Goal: Task Accomplishment & Management: Manage account settings

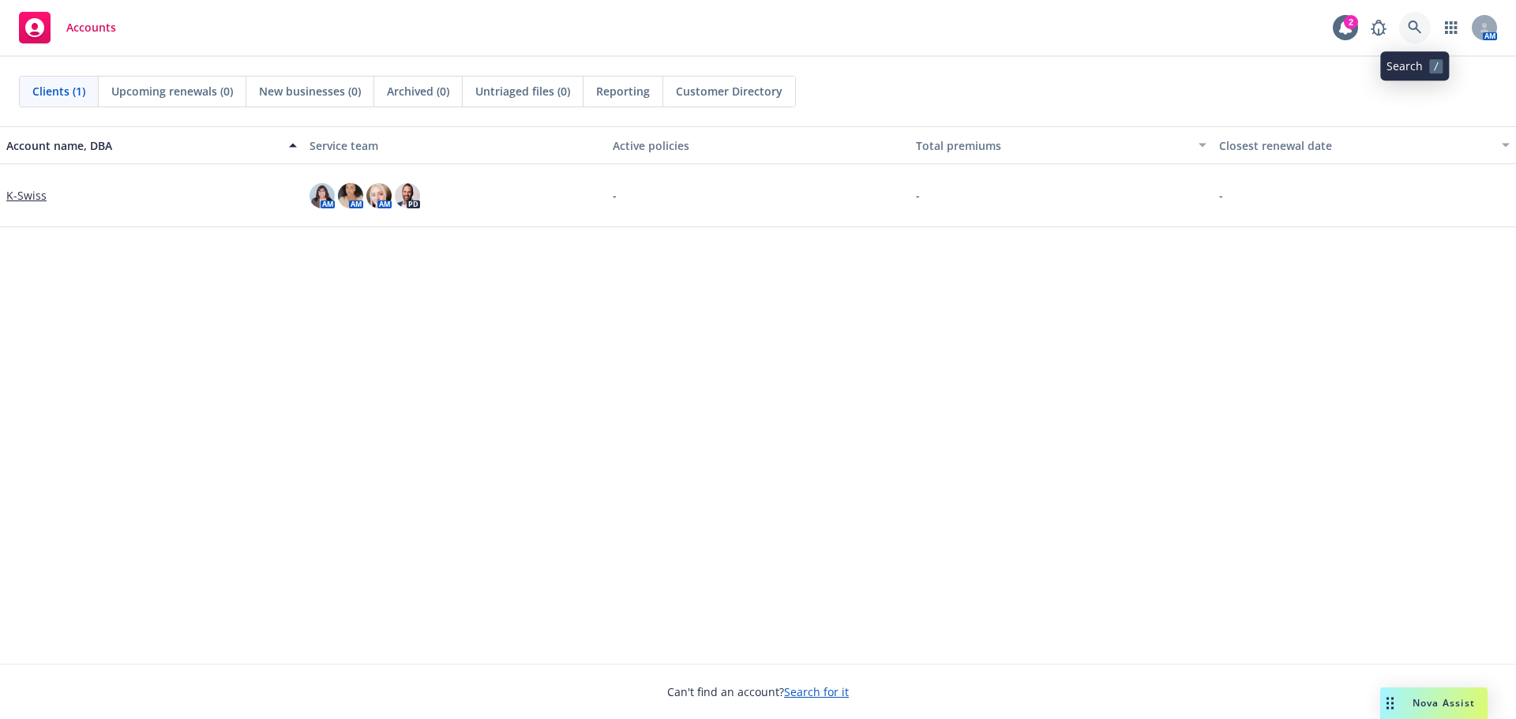
click at [1414, 30] on icon at bounding box center [1415, 28] width 14 height 14
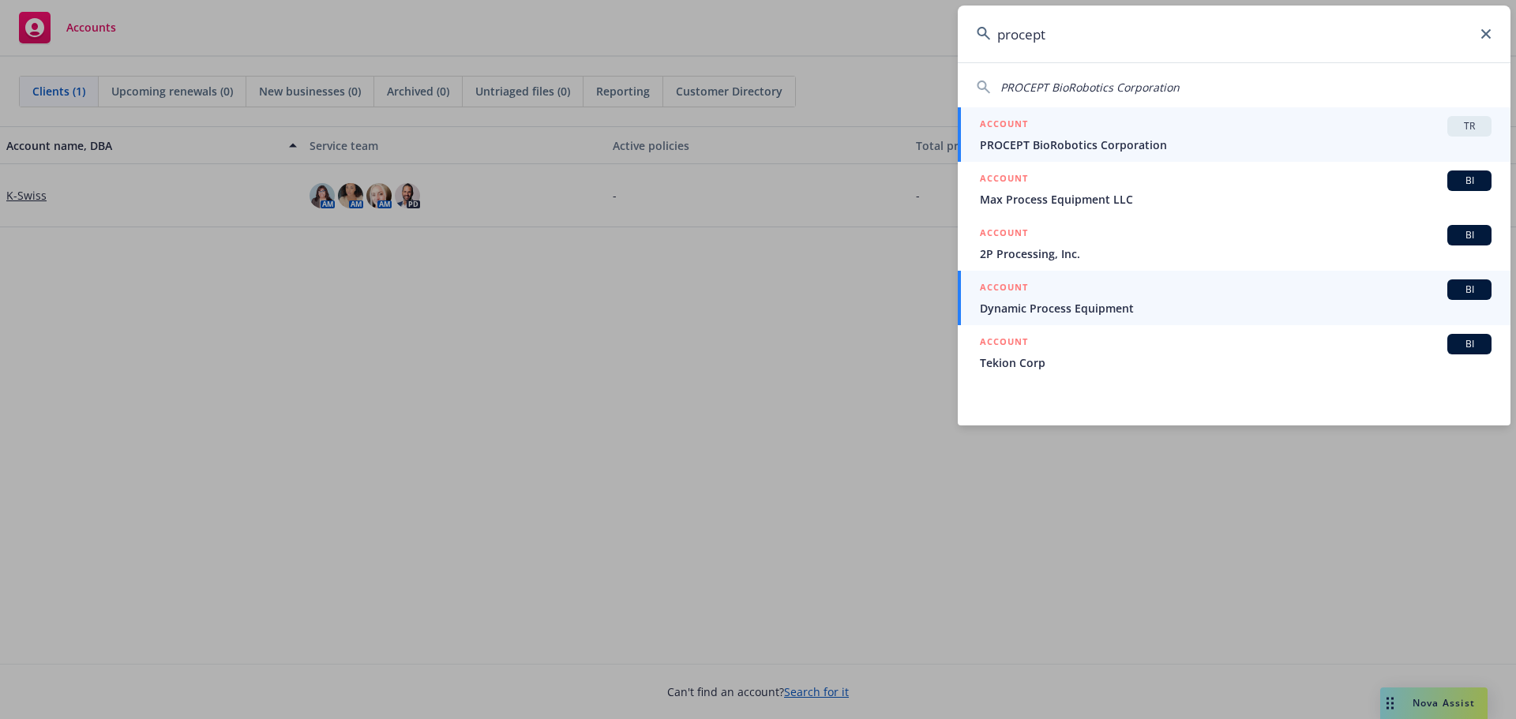
type input "procept"
click at [1139, 137] on span "PROCEPT BioRobotics Corporation" at bounding box center [1236, 145] width 512 height 17
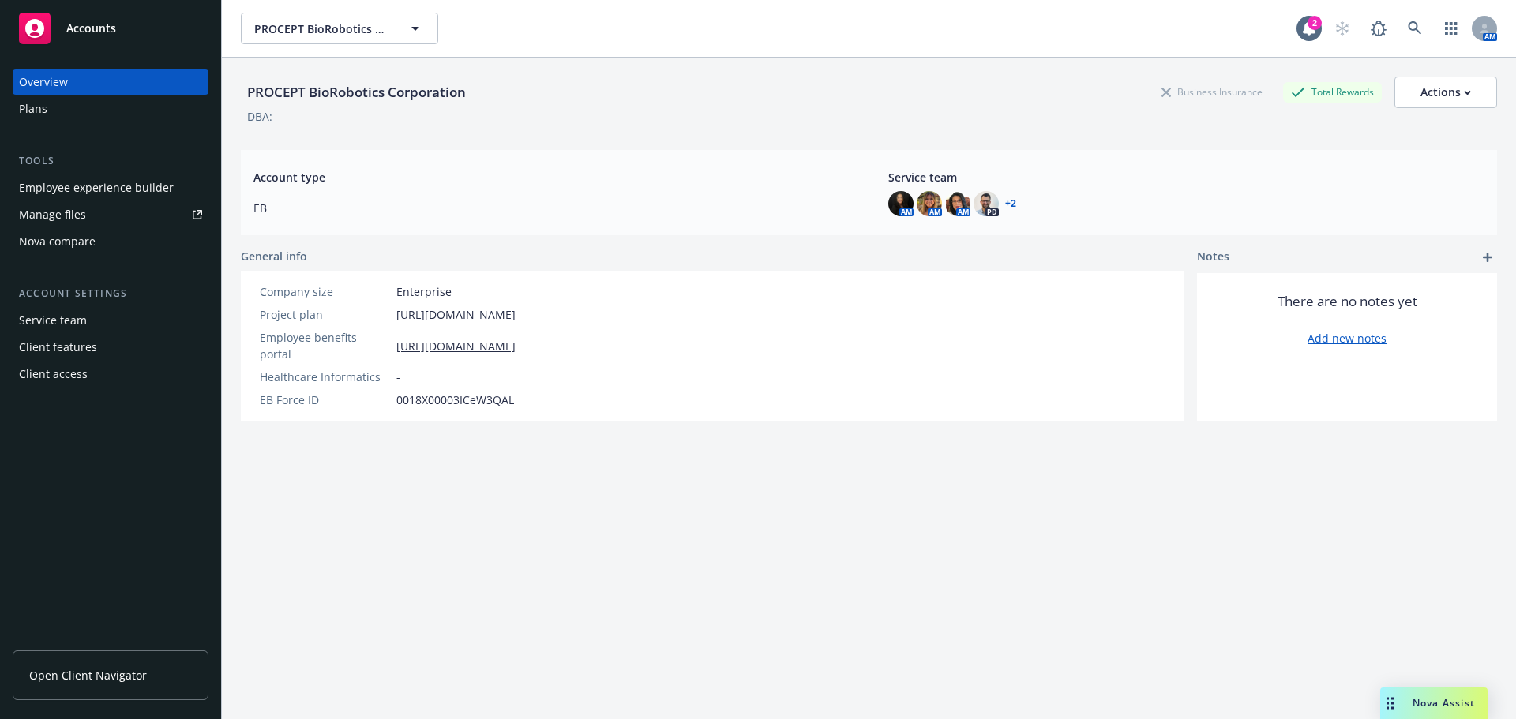
click at [107, 183] on div "Employee experience builder" at bounding box center [96, 187] width 155 height 25
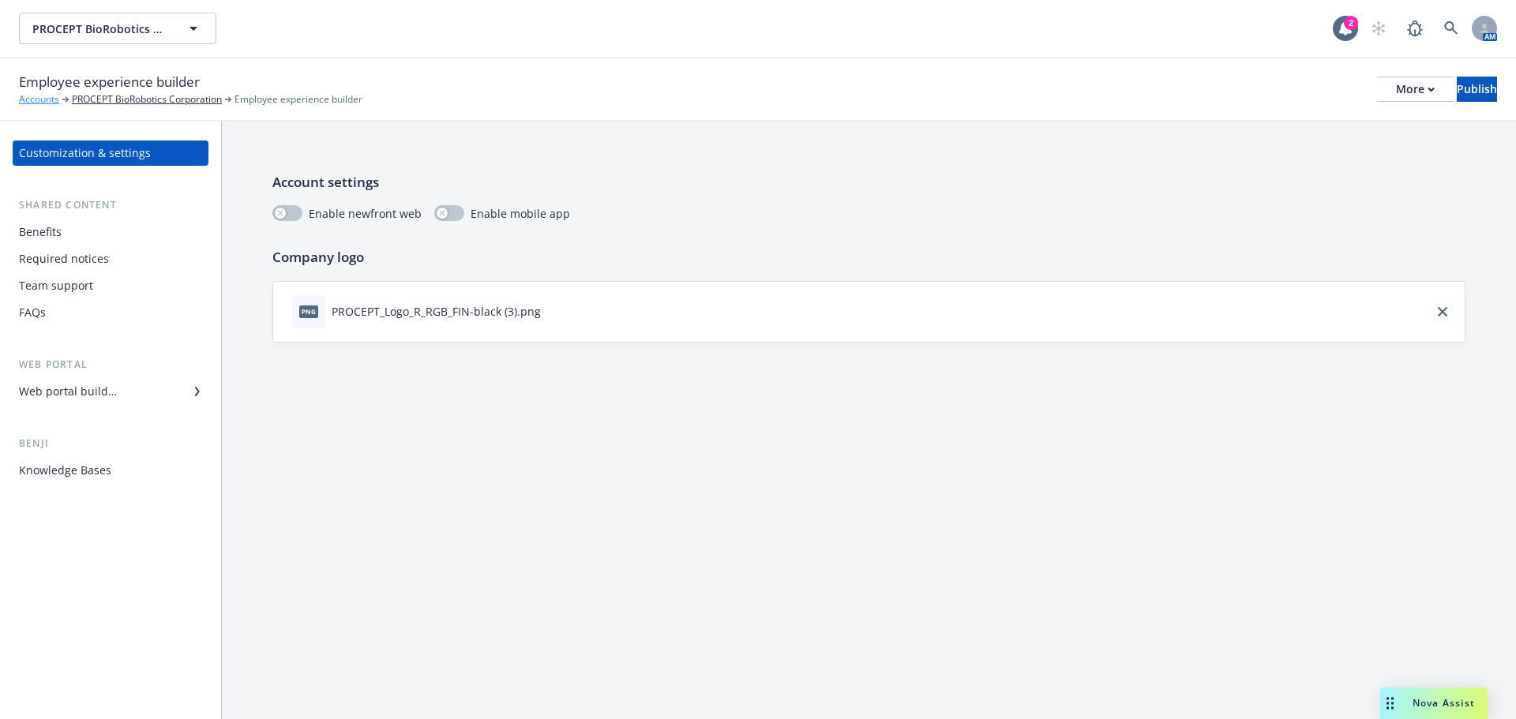
drag, startPoint x: 47, startPoint y: 98, endPoint x: 58, endPoint y: 99, distance: 11.2
click at [47, 98] on link "Accounts" at bounding box center [39, 99] width 40 height 14
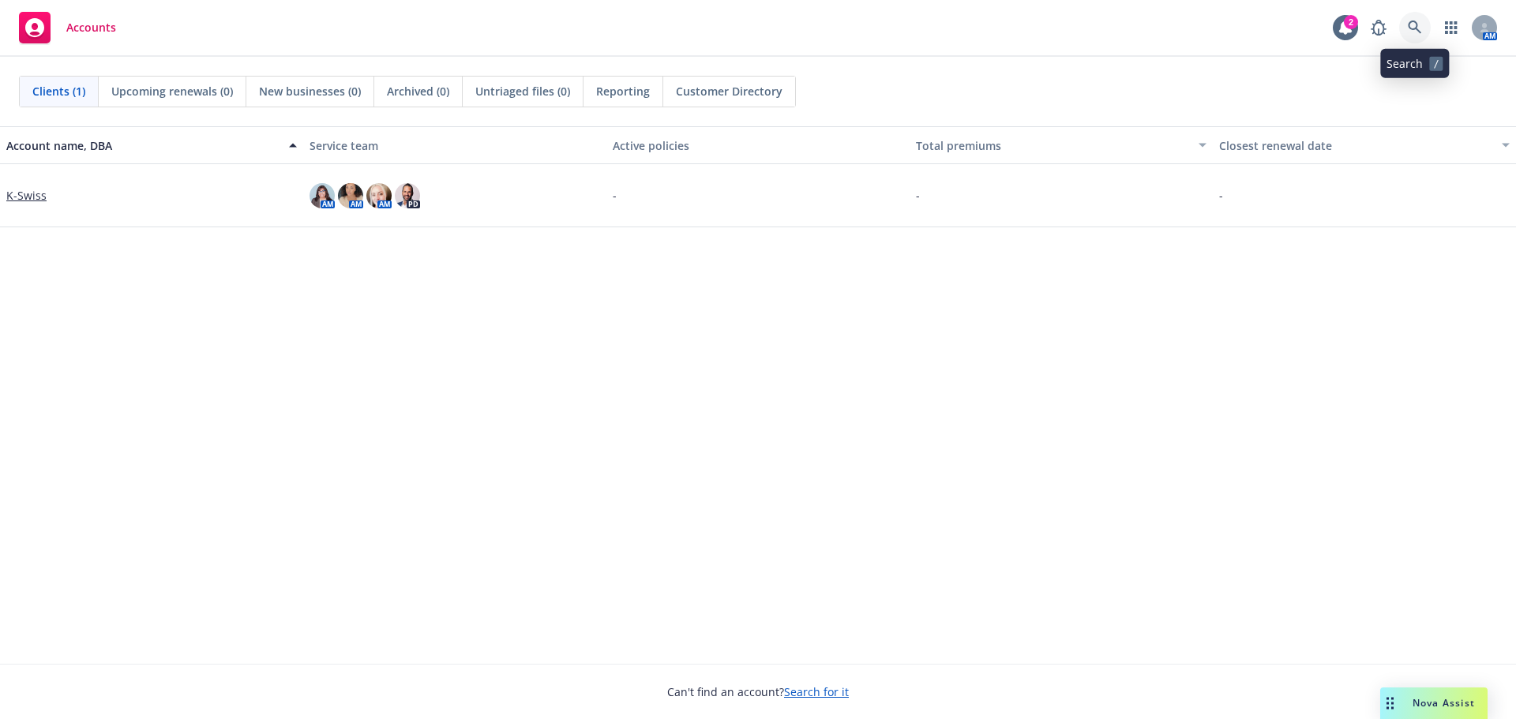
click at [1412, 22] on icon at bounding box center [1414, 27] width 13 height 13
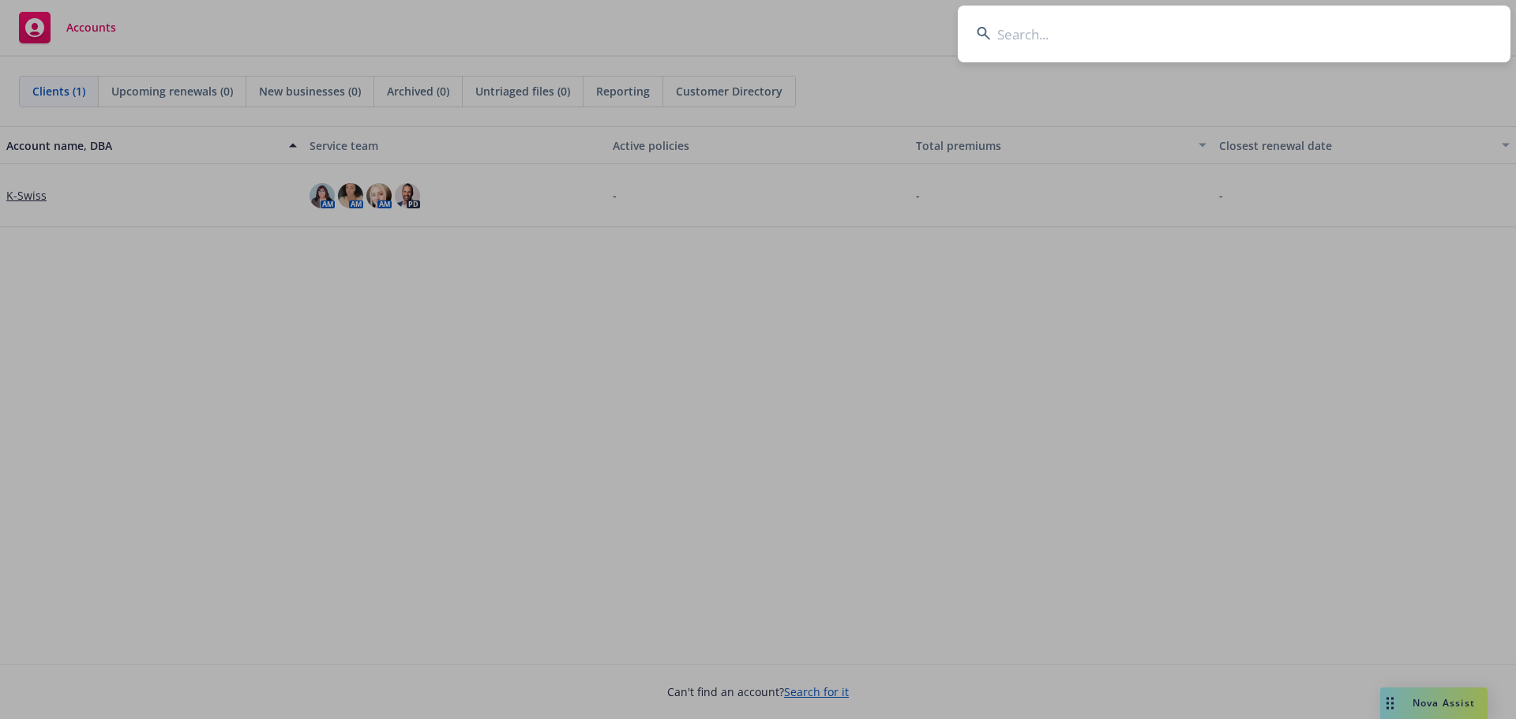
click at [1041, 29] on input at bounding box center [1234, 34] width 553 height 57
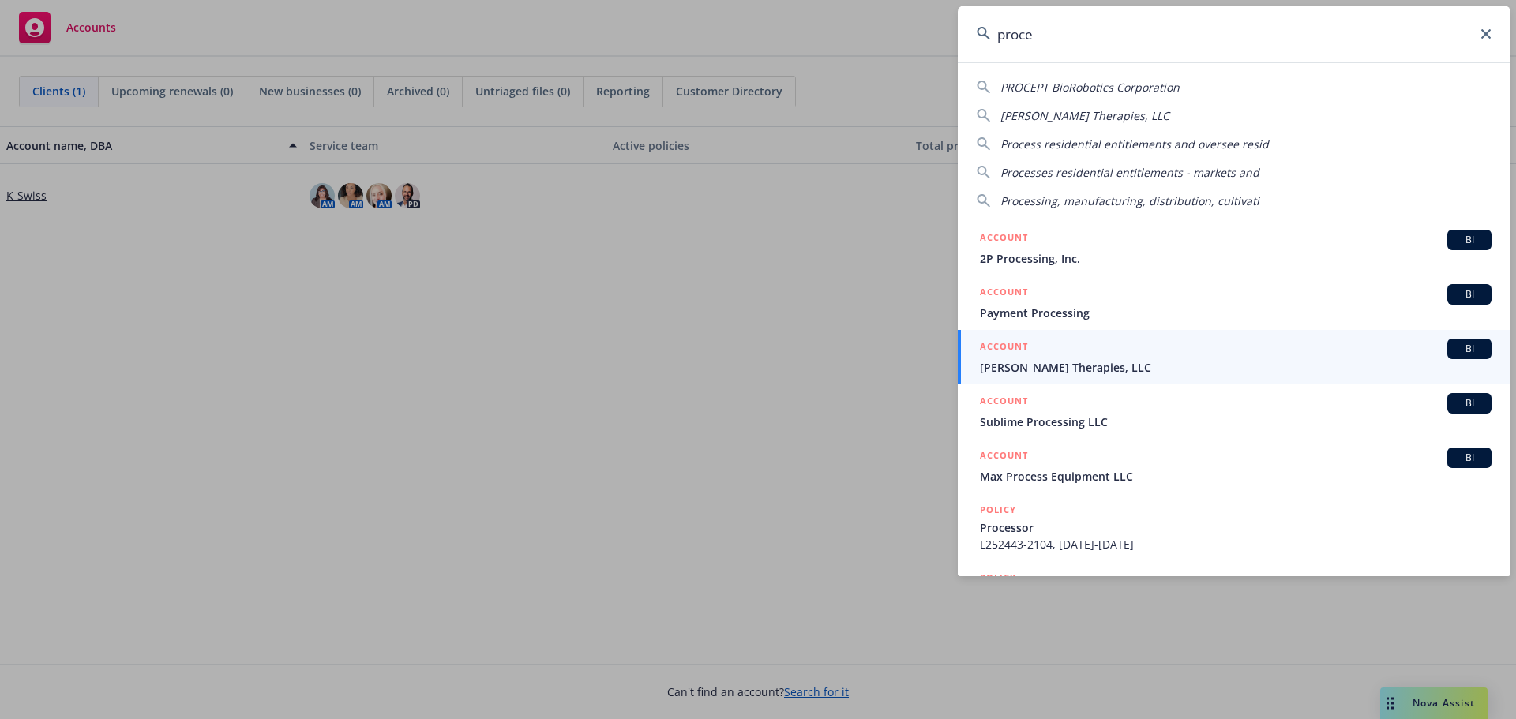
click at [1133, 81] on span "PROCEPT BioRobotics Corporation" at bounding box center [1089, 87] width 179 height 15
type input "PROCEPT BioRobotics Corporation"
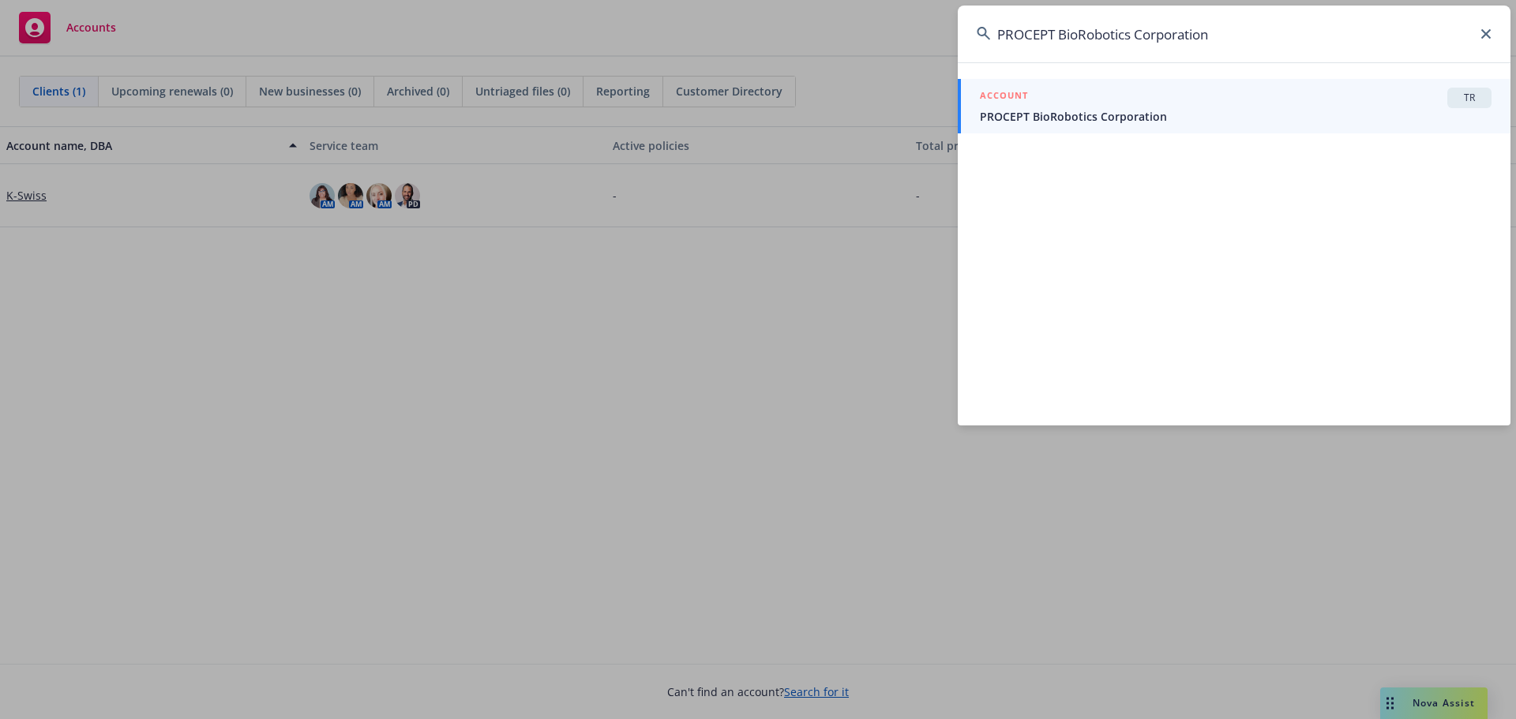
click at [1089, 118] on span "PROCEPT BioRobotics Corporation" at bounding box center [1236, 116] width 512 height 17
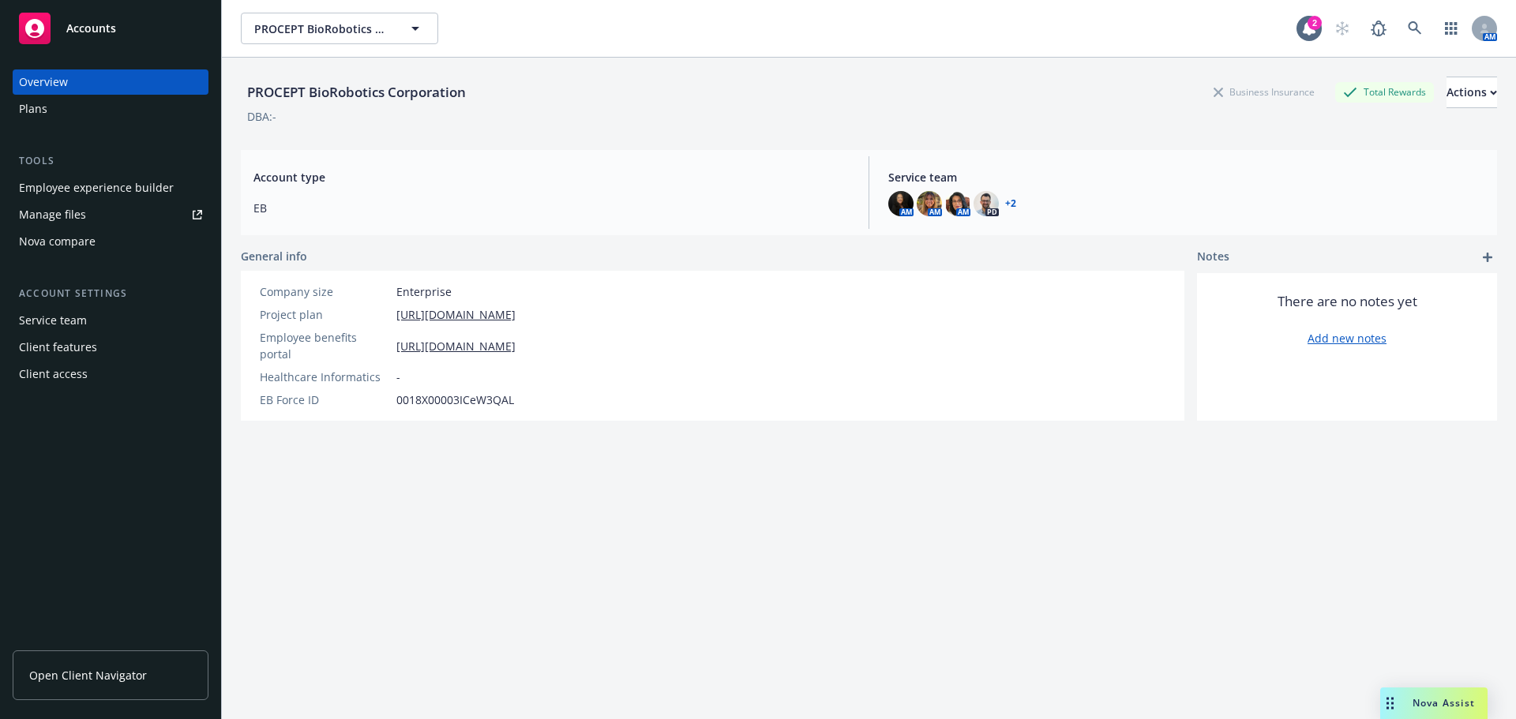
click at [61, 103] on div "Plans" at bounding box center [110, 108] width 183 height 25
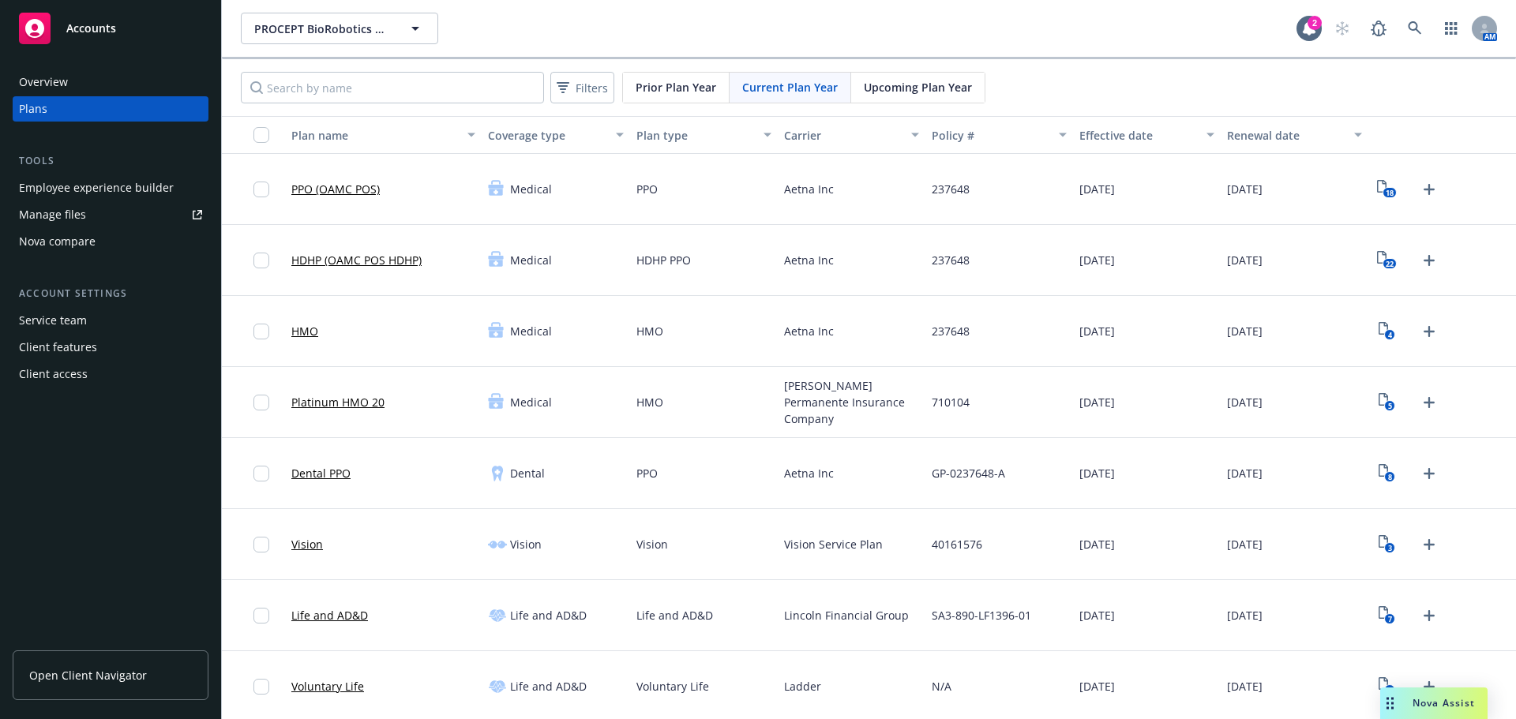
click at [920, 80] on span "Upcoming Plan Year" at bounding box center [918, 87] width 108 height 17
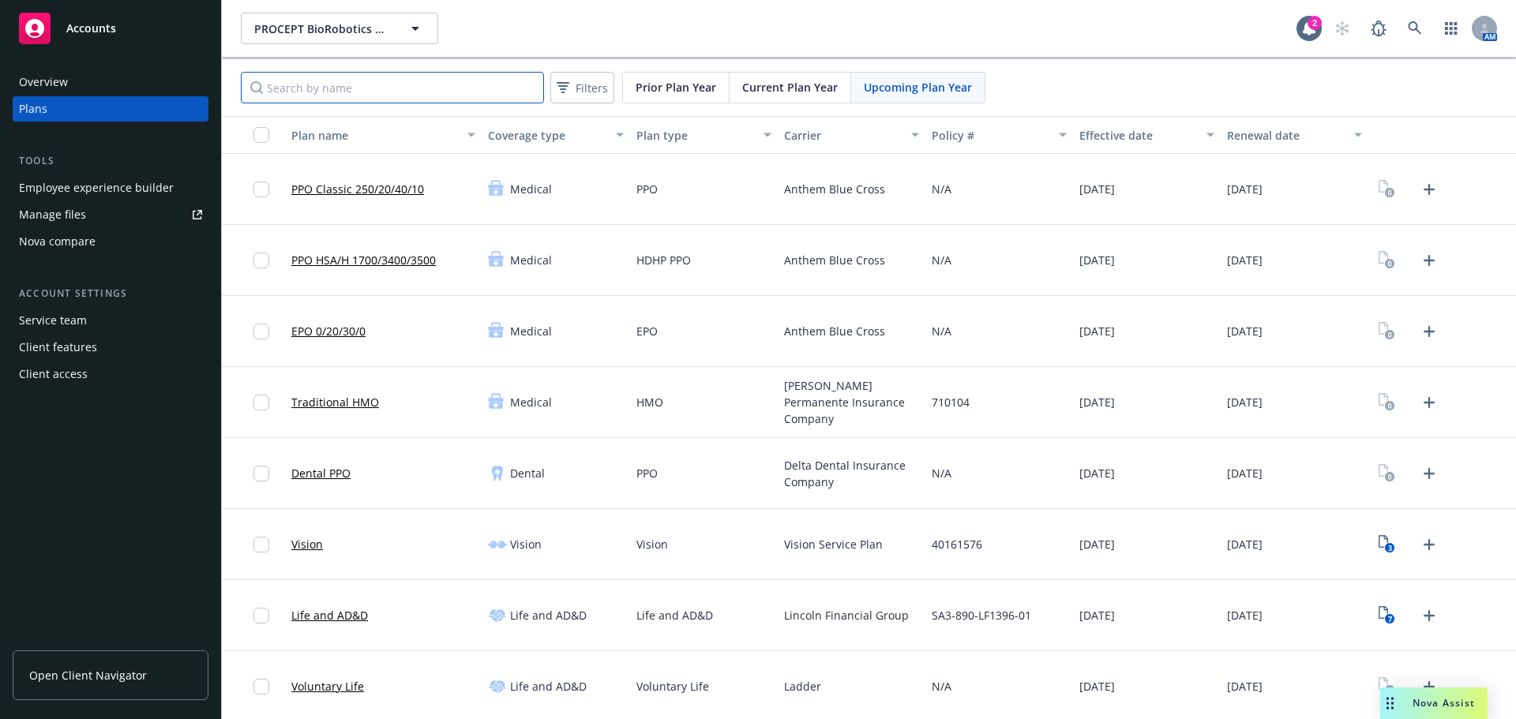
click at [385, 84] on input "Search by name" at bounding box center [392, 88] width 303 height 32
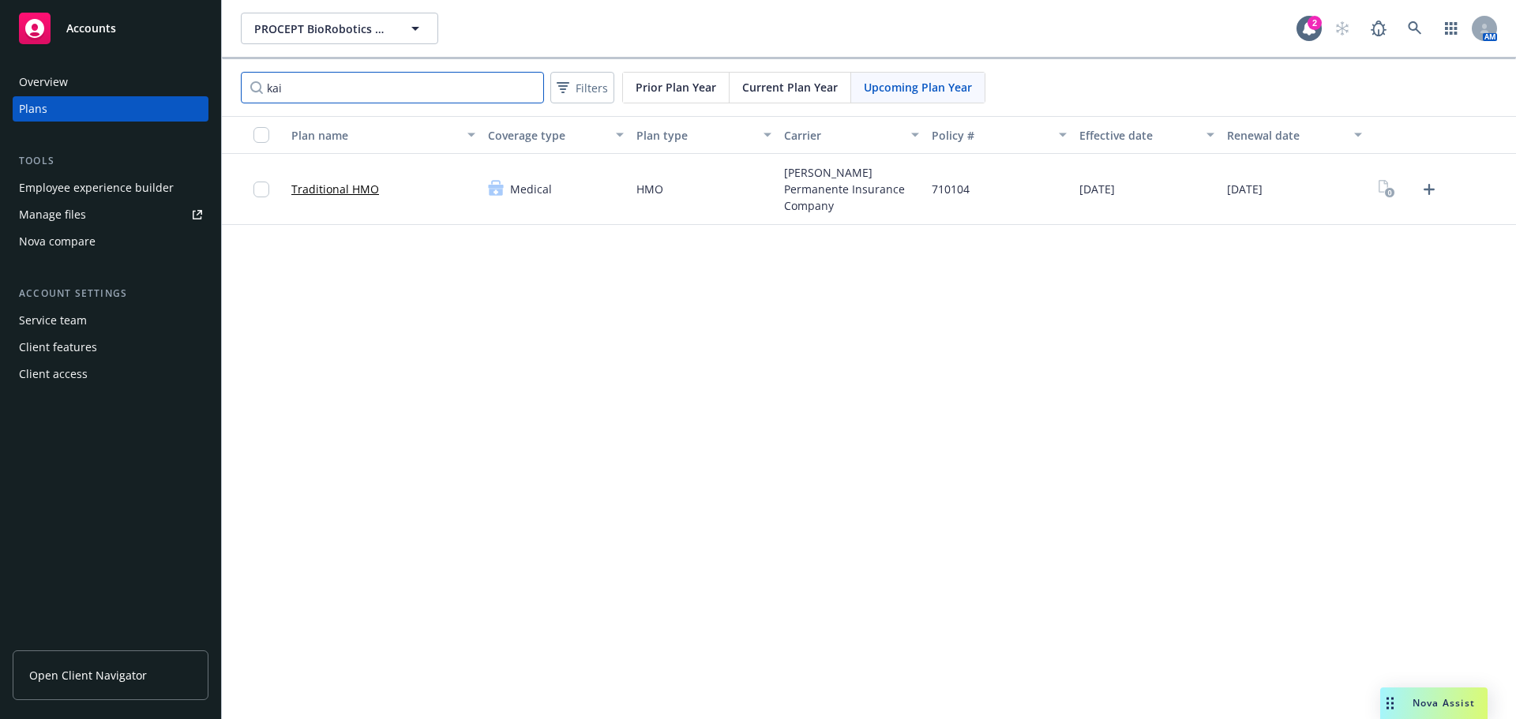
type input "kai"
click at [1433, 197] on icon "Upload Plan Documents" at bounding box center [1429, 189] width 19 height 19
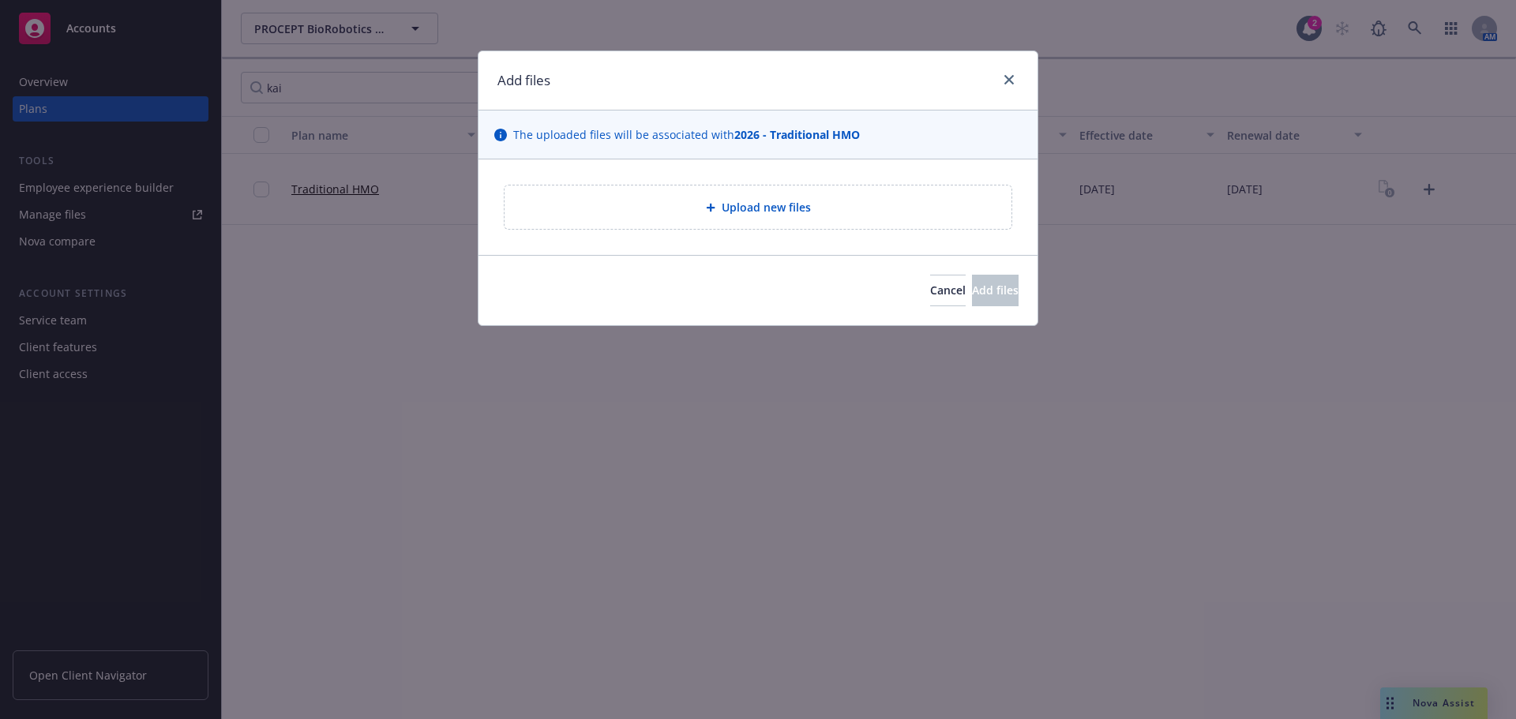
click at [795, 213] on span "Upload new files" at bounding box center [766, 207] width 89 height 17
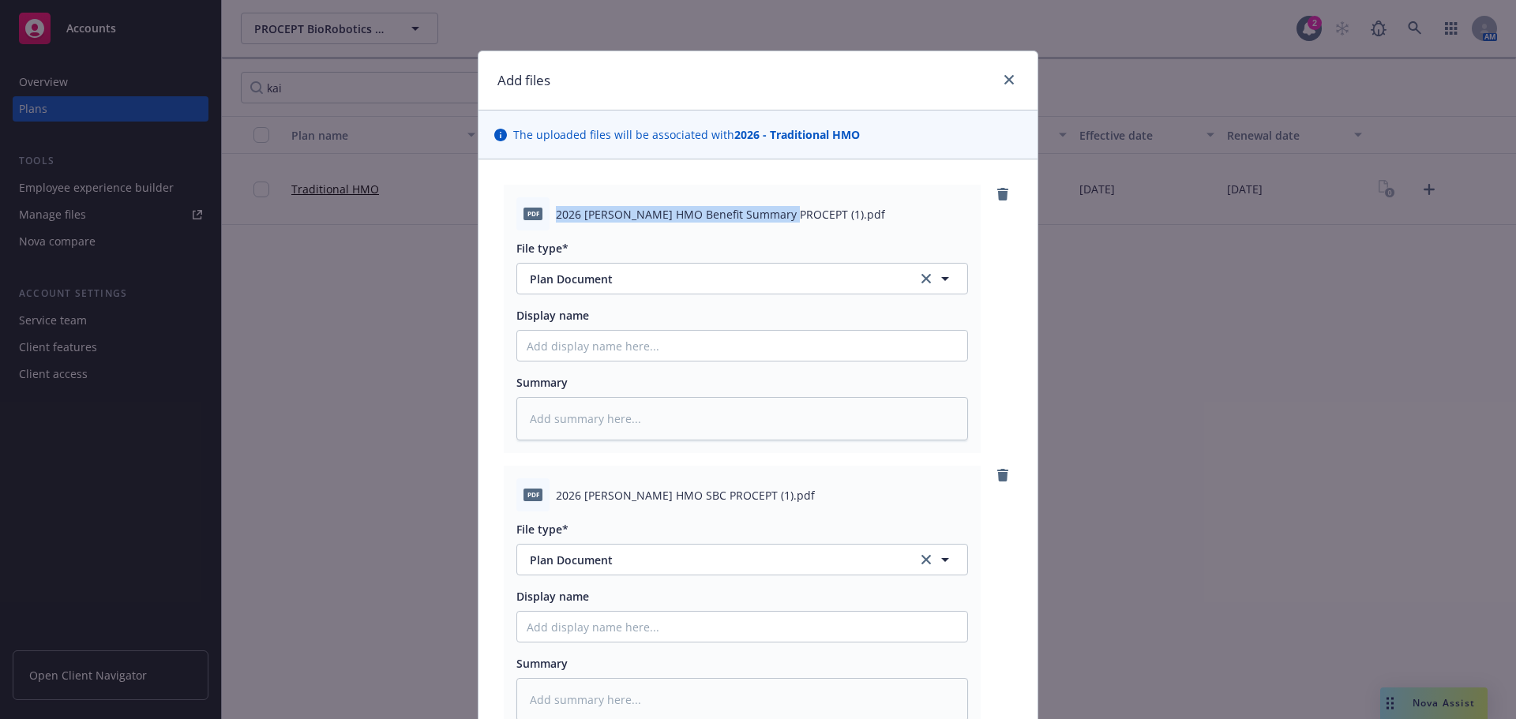
drag, startPoint x: 552, startPoint y: 213, endPoint x: 782, endPoint y: 216, distance: 230.6
click at [782, 216] on span "2026 [PERSON_NAME] HMO Benefit Summary PROCEPT (1).pdf" at bounding box center [720, 214] width 329 height 17
copy span "2026 [PERSON_NAME] HMO Benefit Summary PROCEPT"
click at [563, 344] on input "Display name" at bounding box center [742, 346] width 450 height 30
paste input "2026 [PERSON_NAME] HMO Benefit Summary PROCEPT"
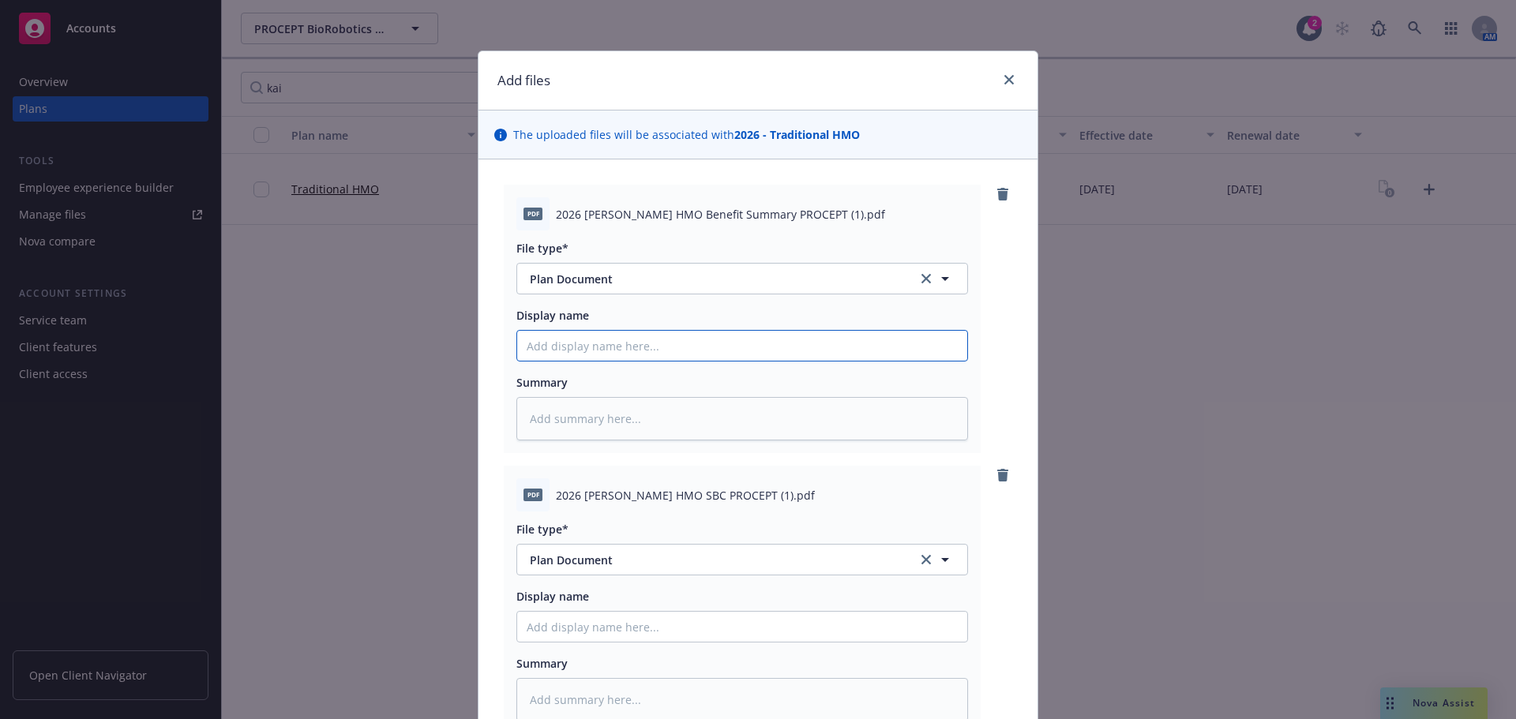
type textarea "x"
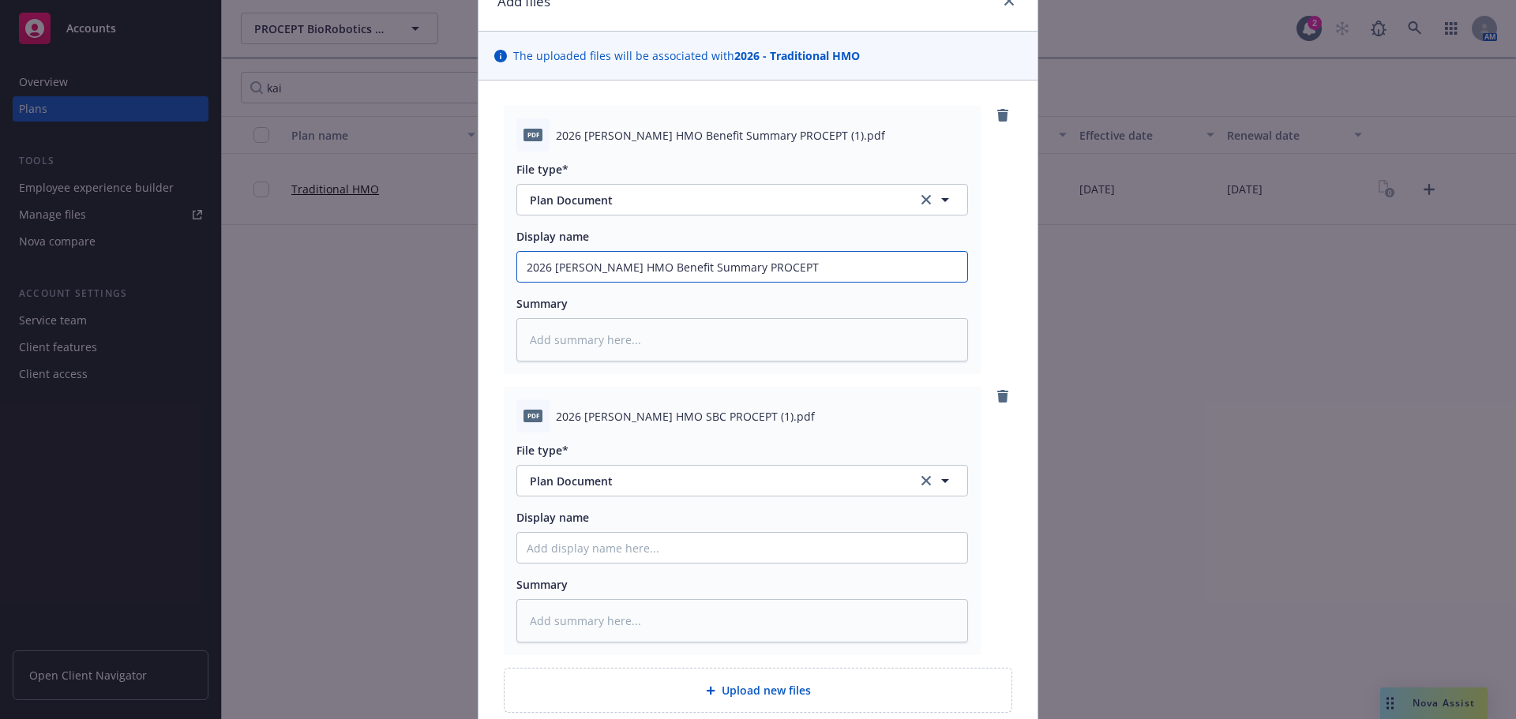
scroll to position [158, 0]
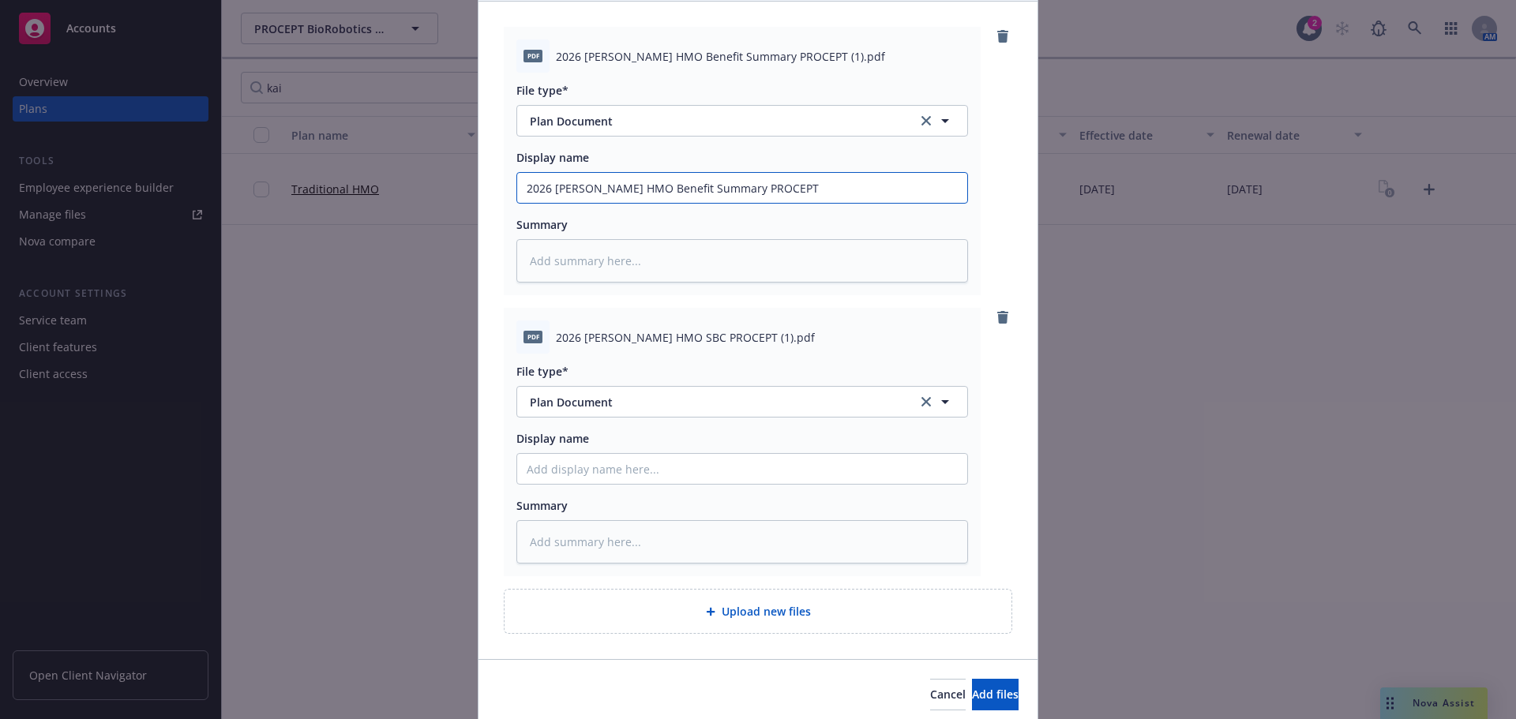
type input "2026 [PERSON_NAME] HMO Benefit Summary PROCEPT"
drag, startPoint x: 552, startPoint y: 334, endPoint x: 716, endPoint y: 339, distance: 164.3
click at [716, 339] on span "2026 [PERSON_NAME] HMO SBC PROCEPT (1).pdf" at bounding box center [685, 337] width 259 height 17
copy span "2026 [PERSON_NAME] HMO SBC PROCEPT"
click at [564, 460] on input "Display name" at bounding box center [742, 469] width 450 height 30
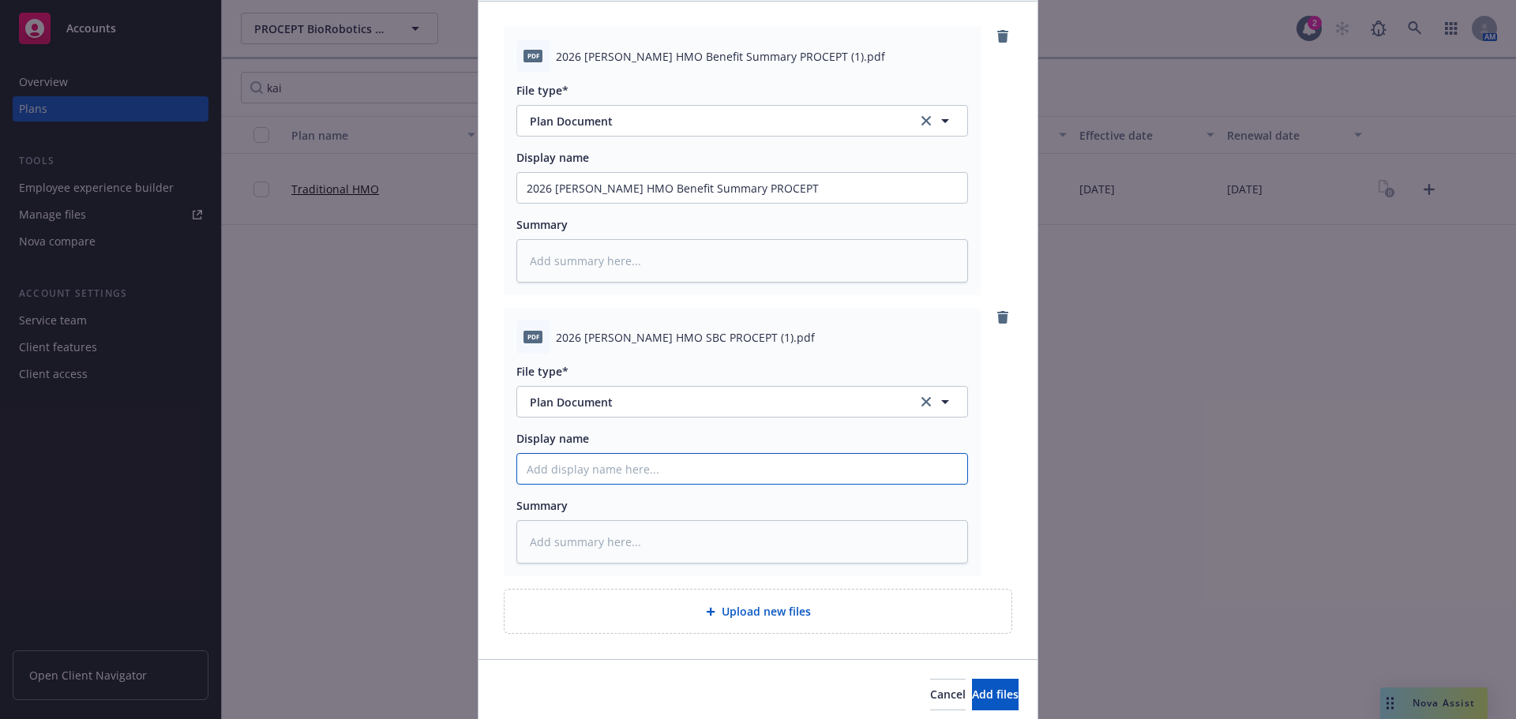
paste input "2026 [PERSON_NAME] HMO SBC PROCEPT"
type textarea "x"
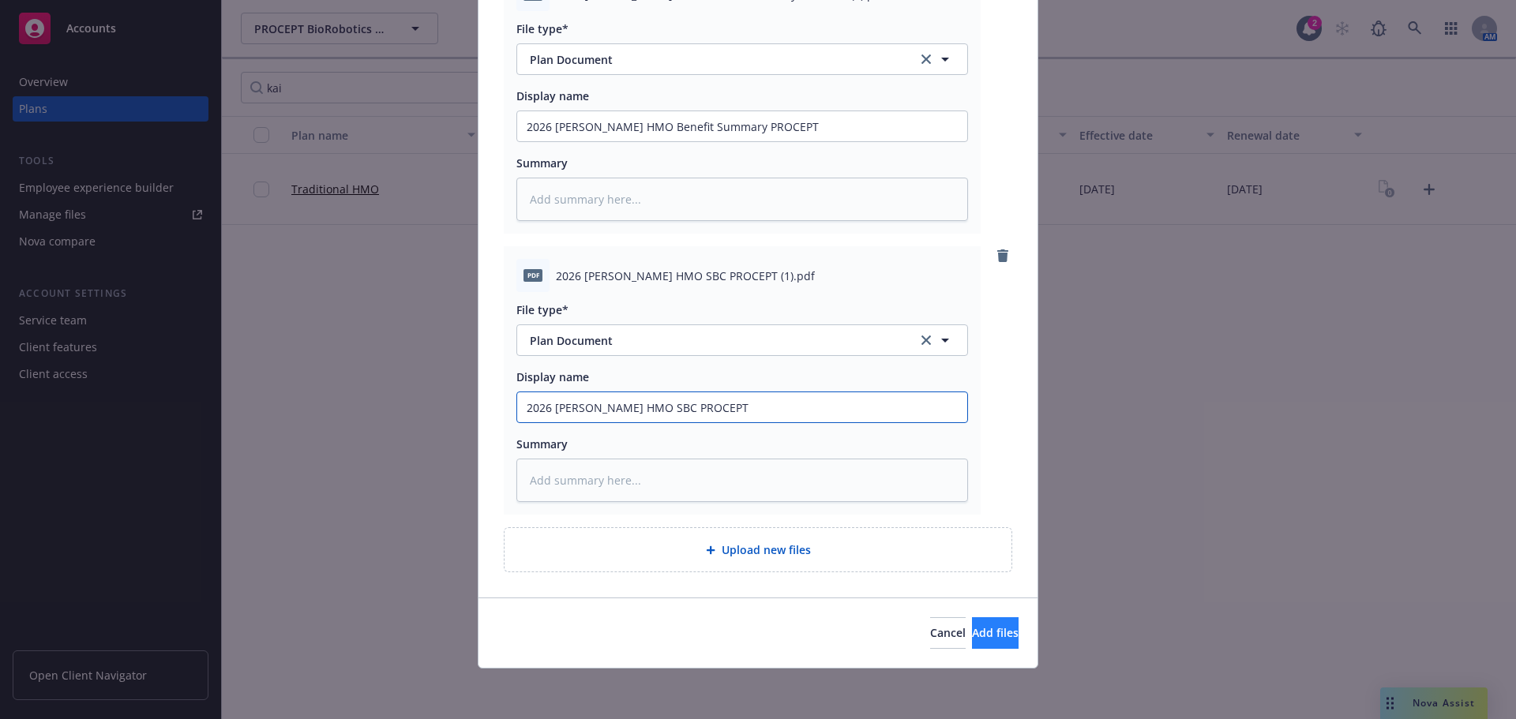
type input "2026 [PERSON_NAME] HMO SBC PROCEPT"
click at [974, 621] on button "Add files" at bounding box center [995, 633] width 47 height 32
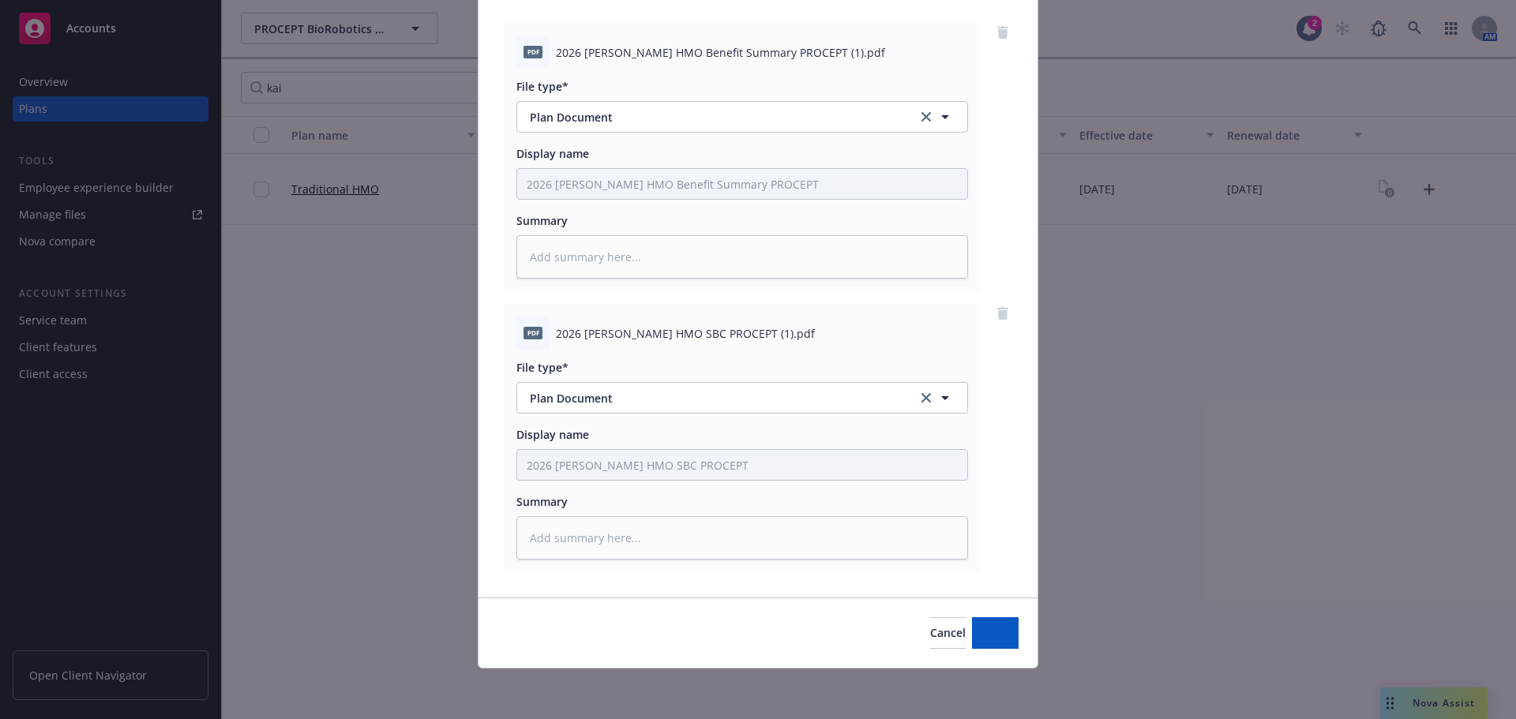
scroll to position [162, 0]
type textarea "x"
